Goal: Book appointment/travel/reservation

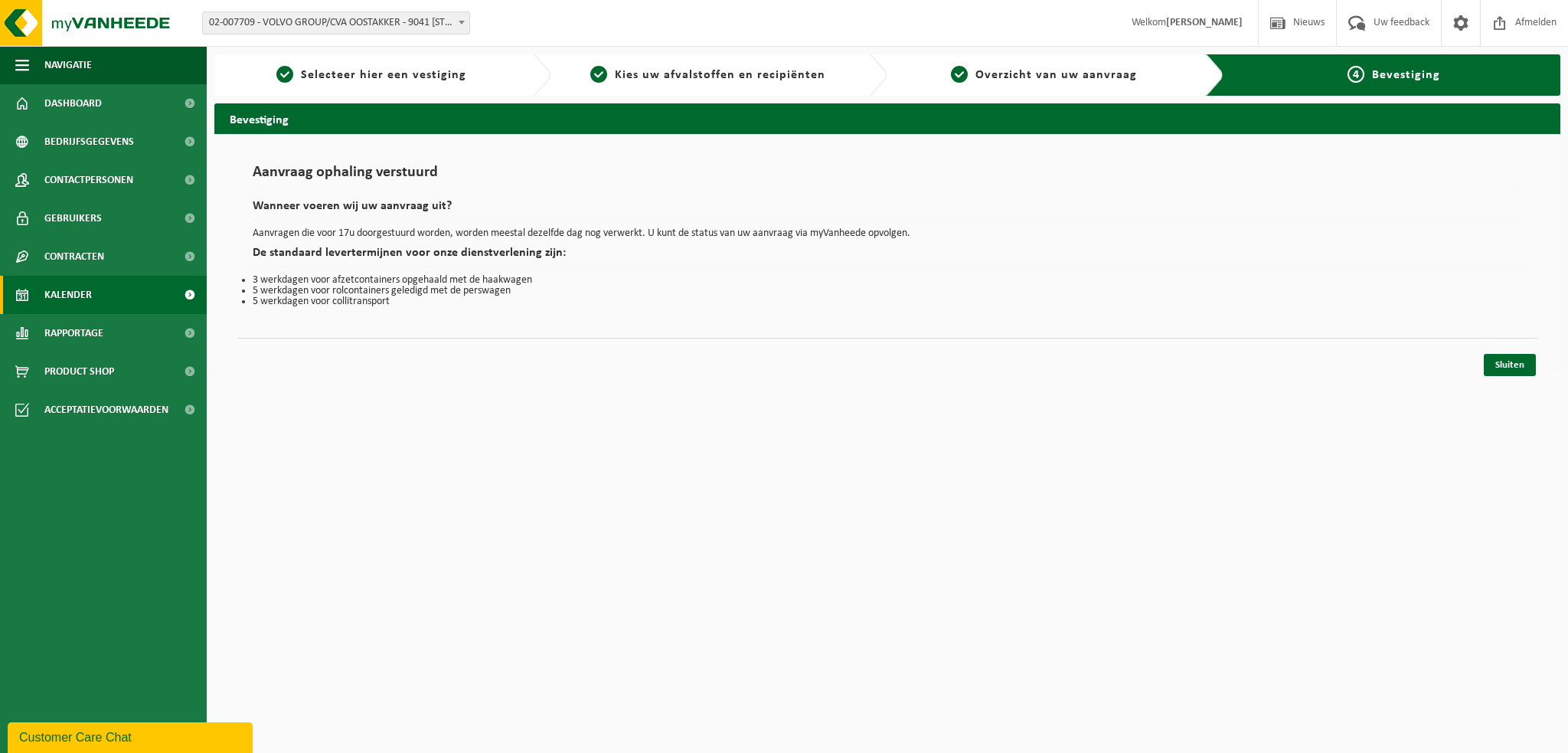
click at [72, 286] on span "Kalender" at bounding box center [68, 295] width 47 height 39
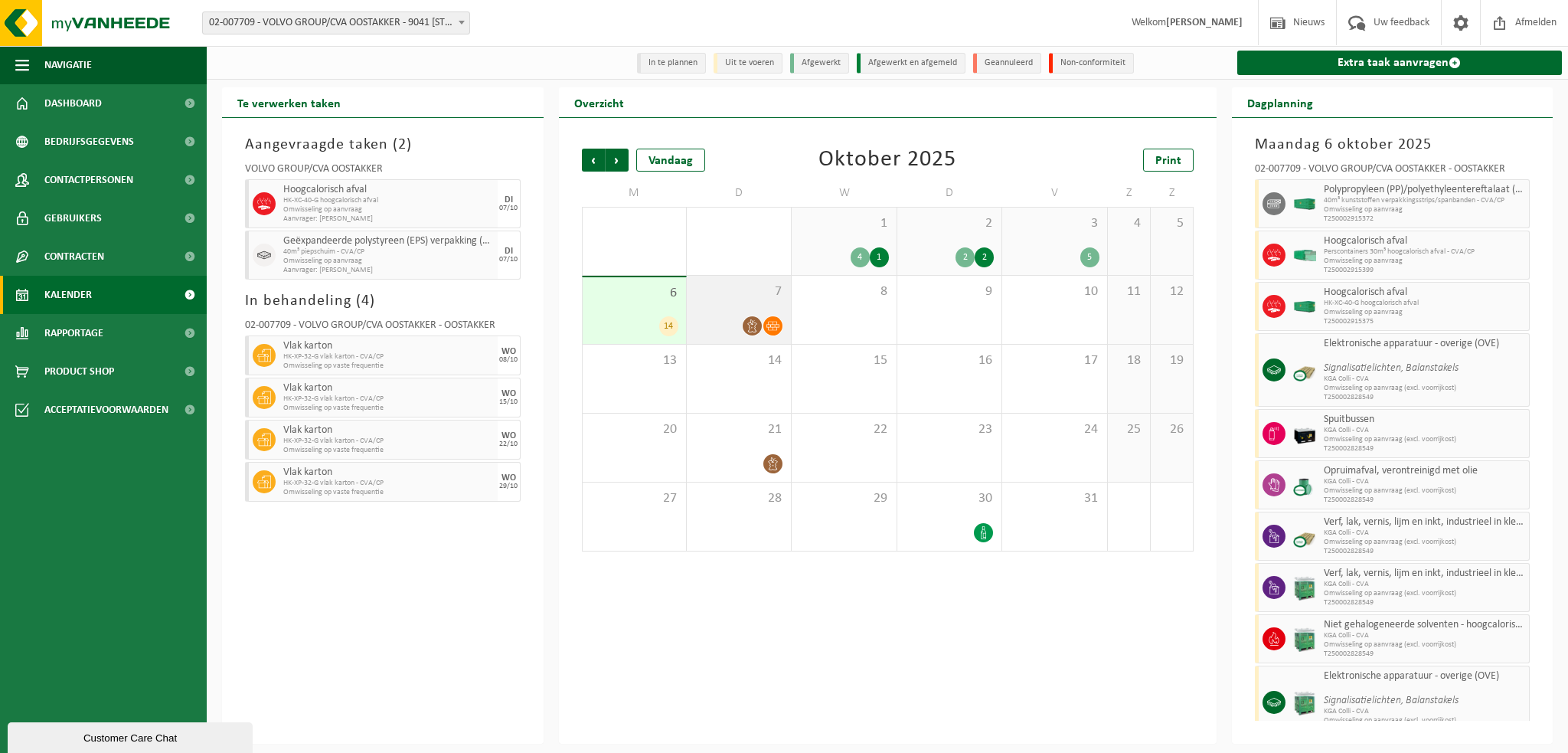
click at [744, 302] on div "7" at bounding box center [739, 310] width 104 height 69
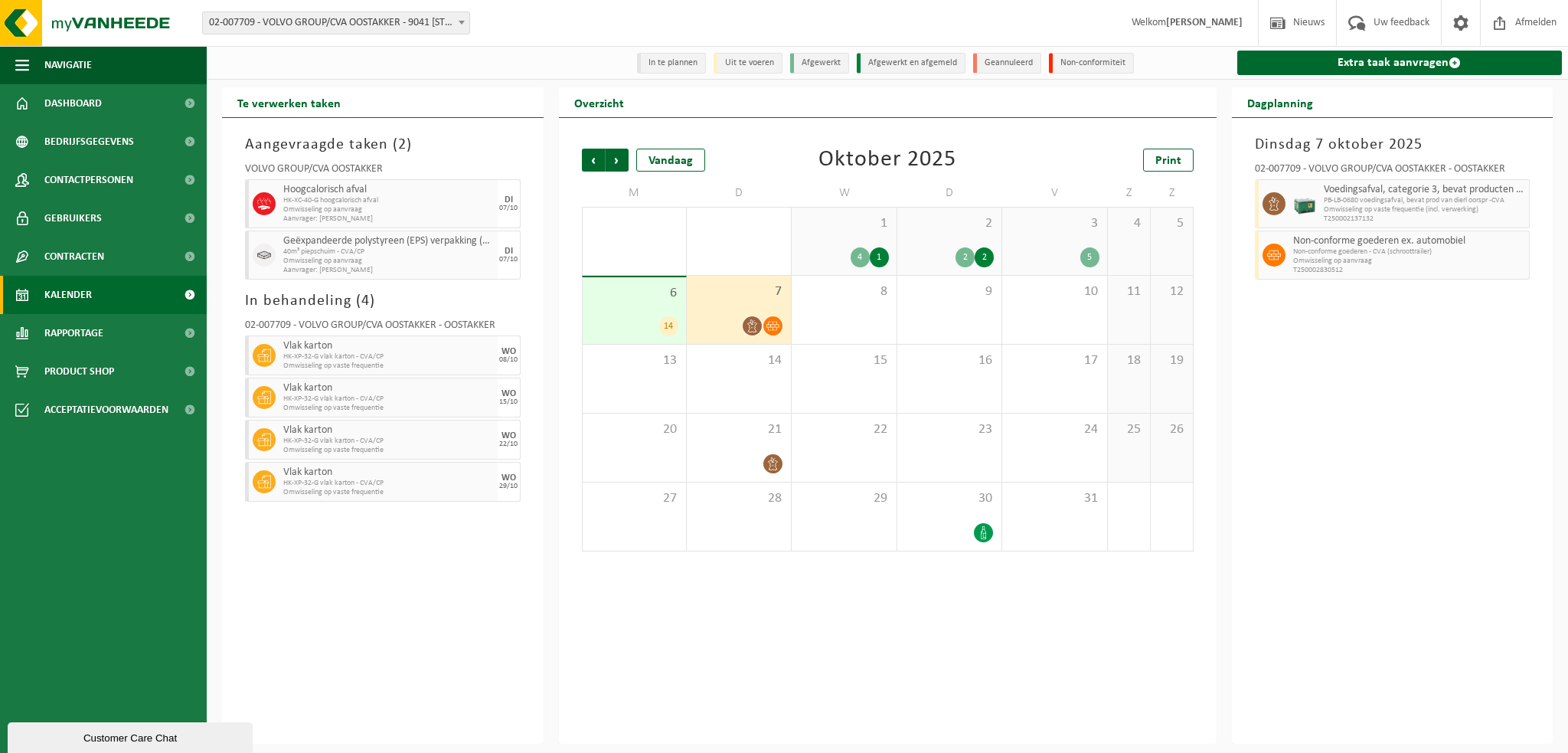
click at [630, 299] on span "6" at bounding box center [634, 293] width 88 height 16
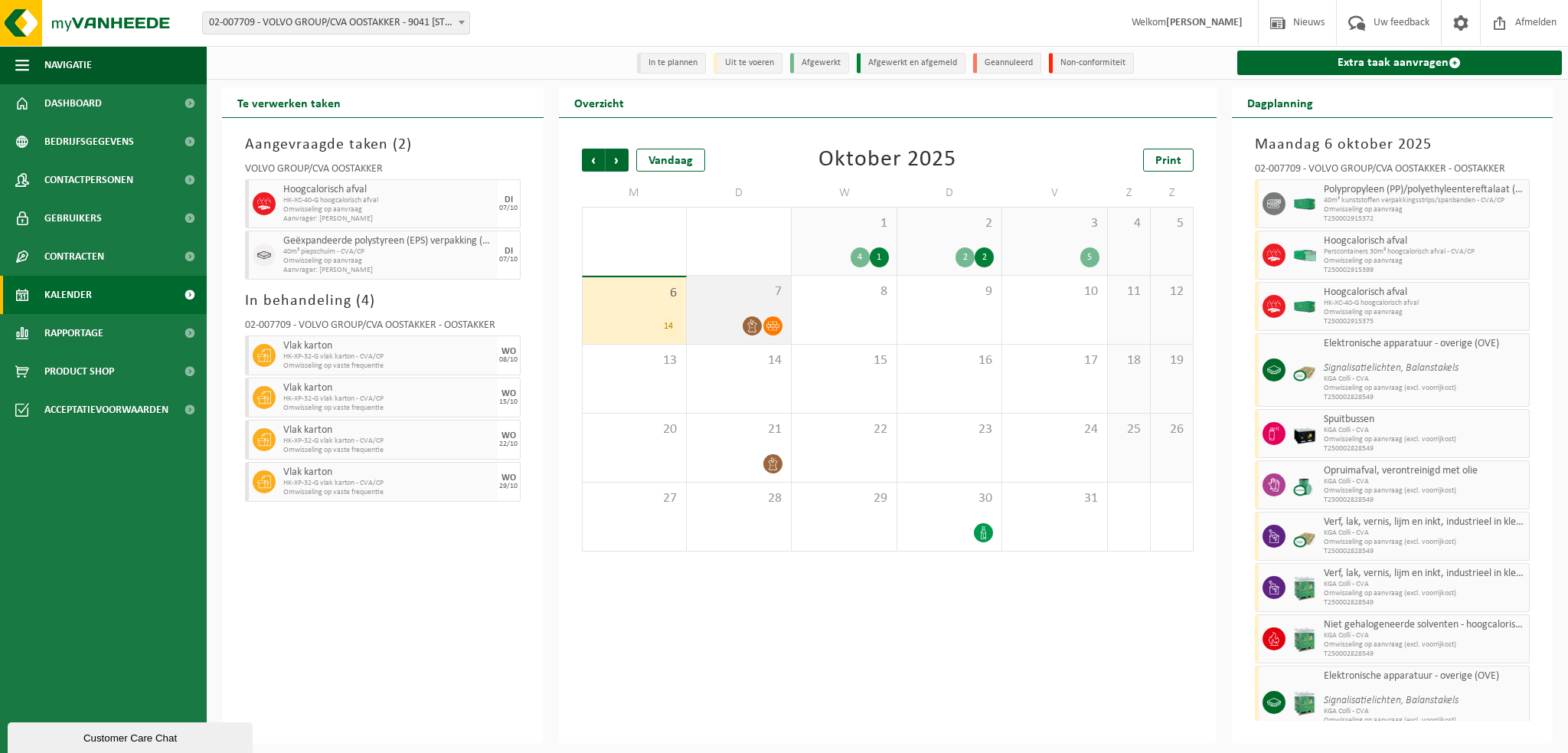
click at [745, 298] on span "7" at bounding box center [739, 292] width 89 height 16
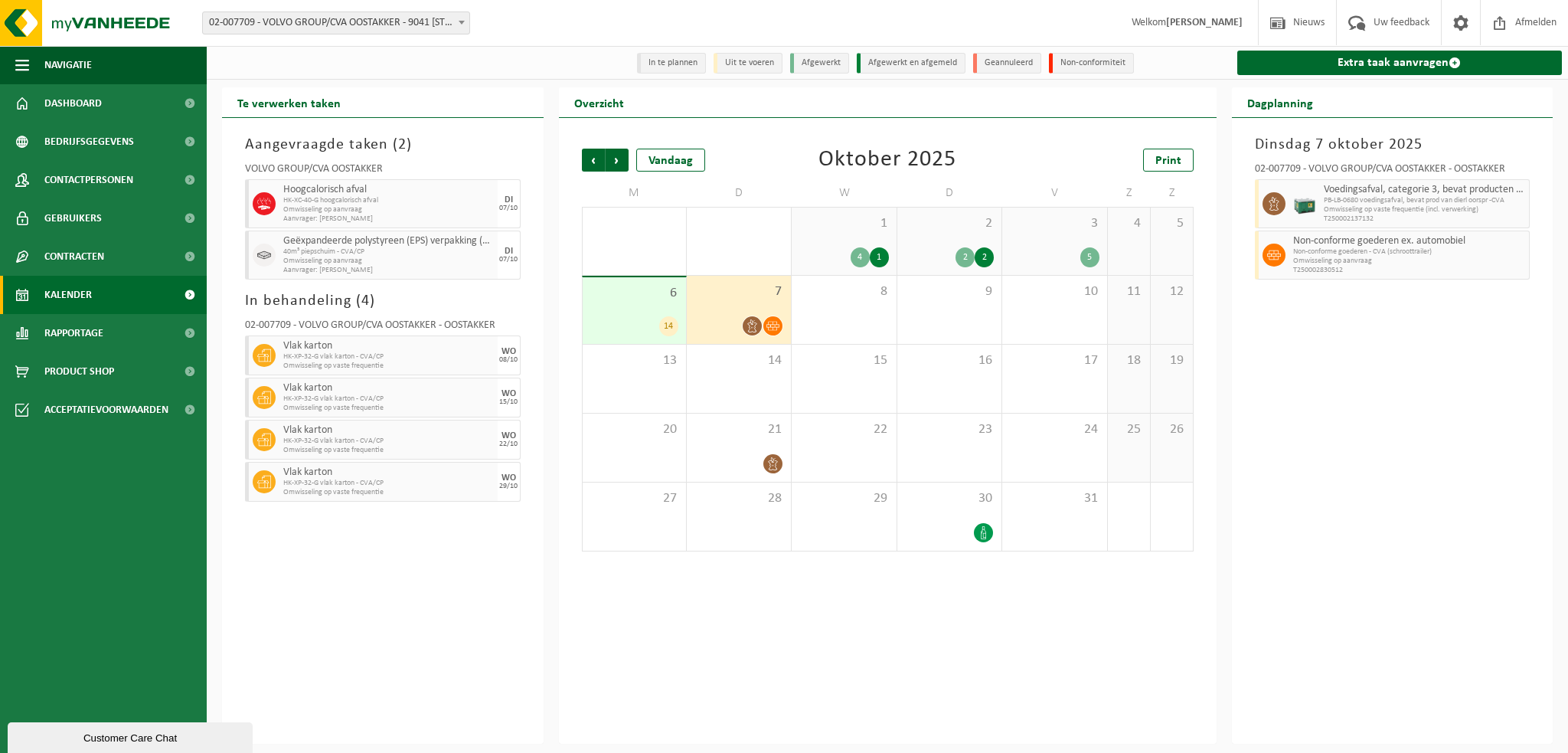
click at [628, 302] on span "6" at bounding box center [634, 293] width 88 height 16
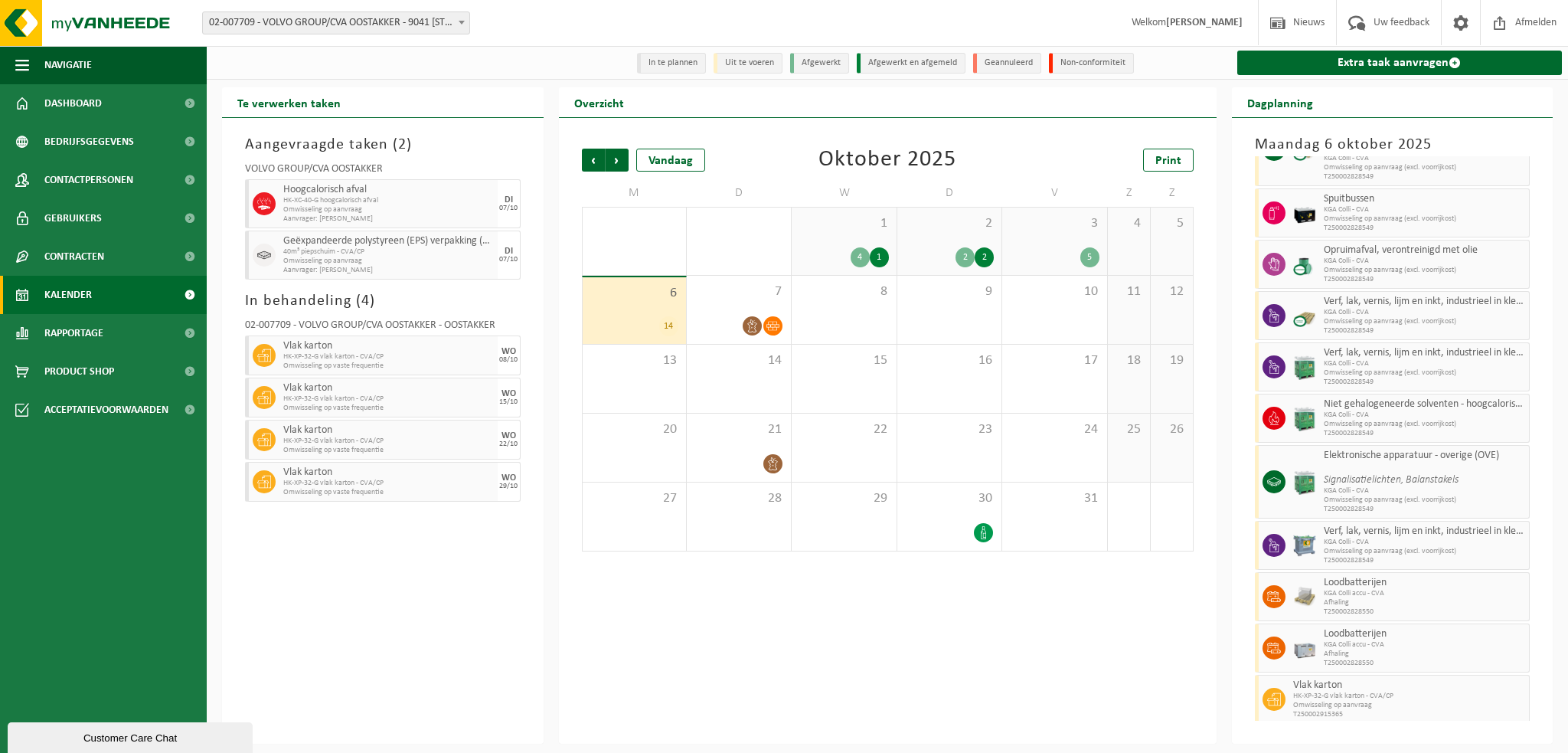
scroll to position [221, 0]
